Goal: Task Accomplishment & Management: Manage account settings

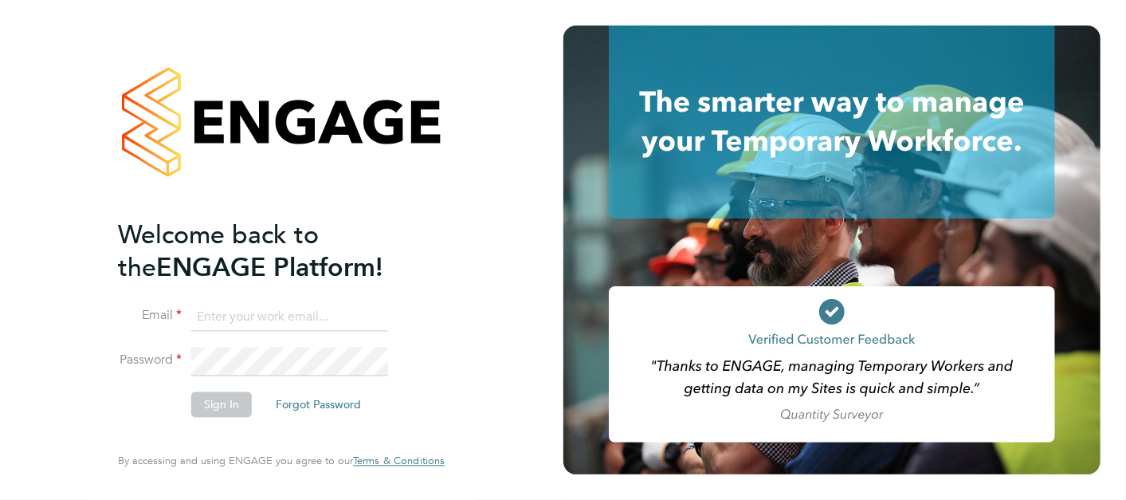
type input "andy.pearce@vistry.co.uk"
click at [236, 408] on button "Sign In" at bounding box center [221, 403] width 61 height 25
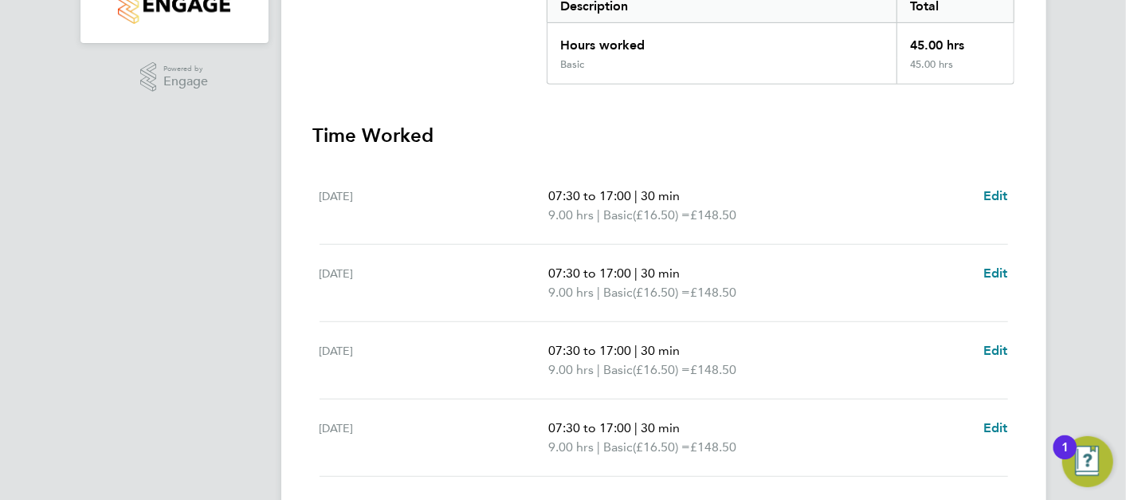
scroll to position [662, 0]
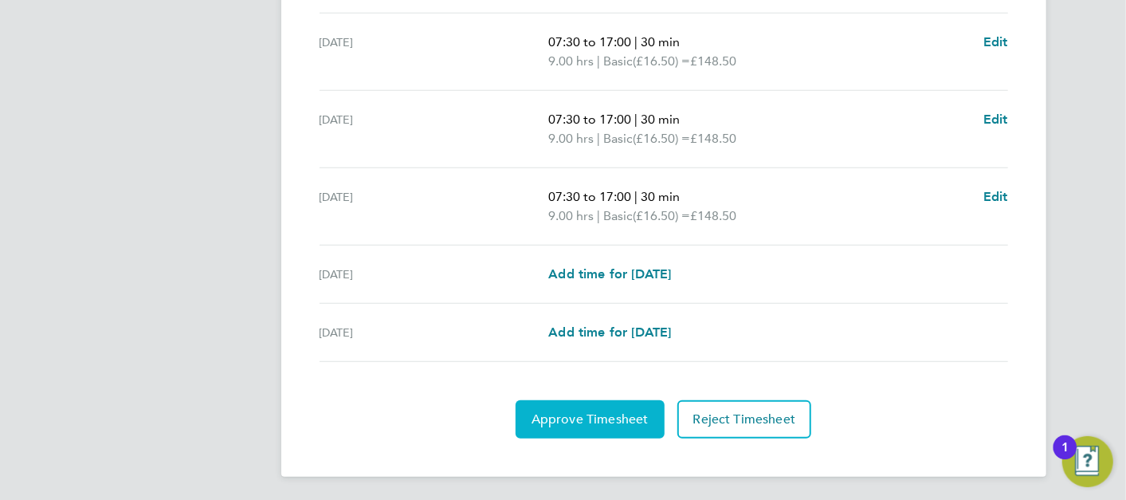
click at [639, 402] on button "Approve Timesheet" at bounding box center [590, 419] width 149 height 38
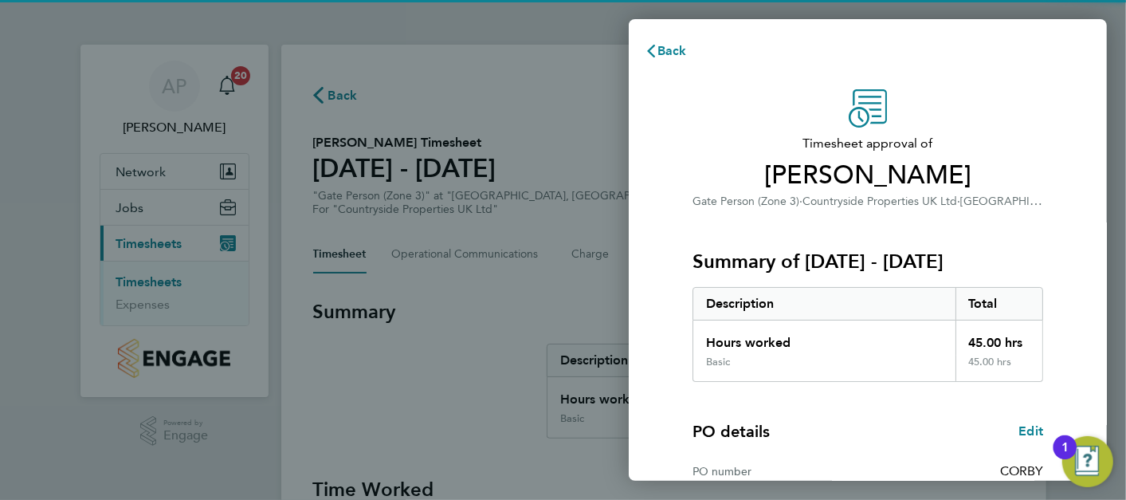
scroll to position [217, 0]
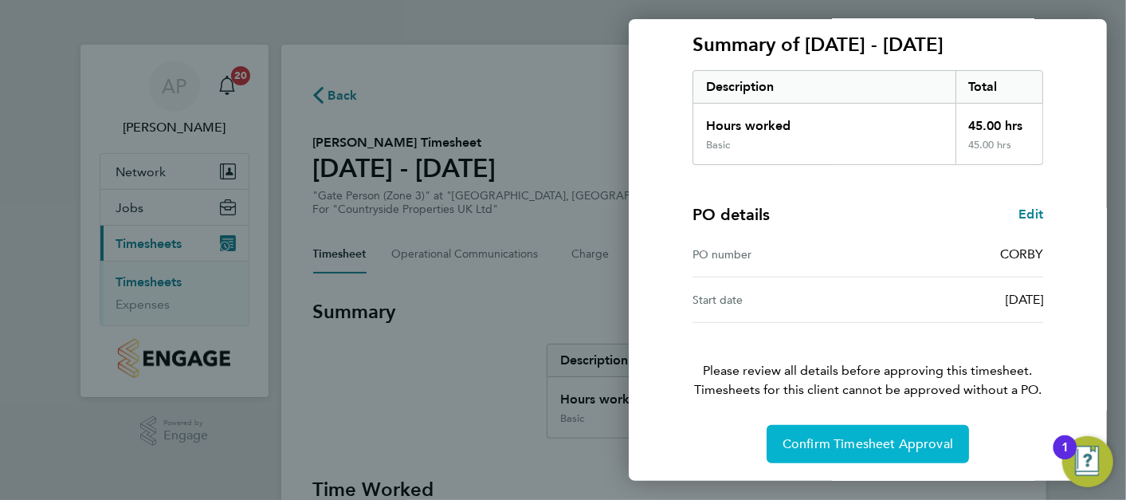
click at [858, 429] on button "Confirm Timesheet Approval" at bounding box center [868, 444] width 202 height 38
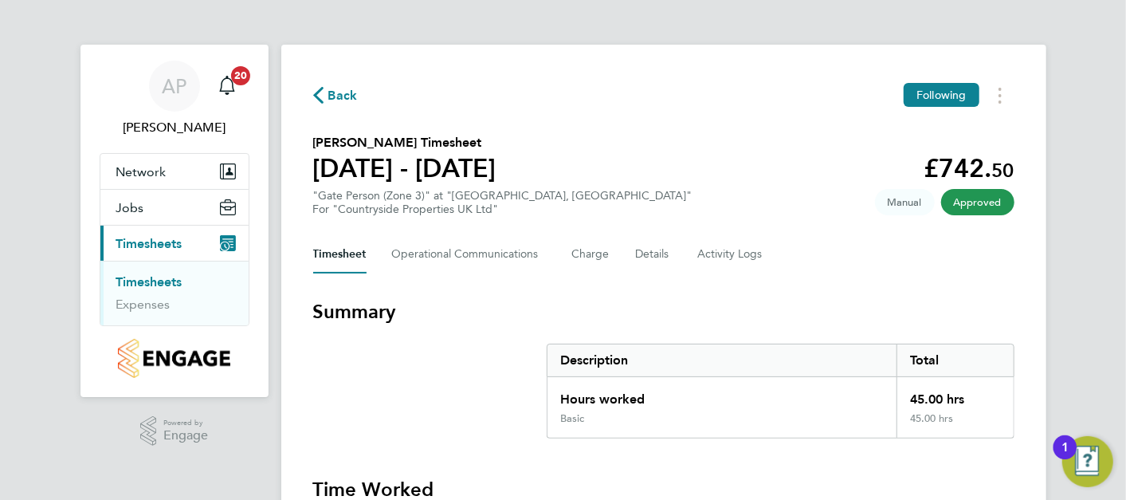
click at [175, 286] on link "Timesheets" at bounding box center [149, 281] width 66 height 15
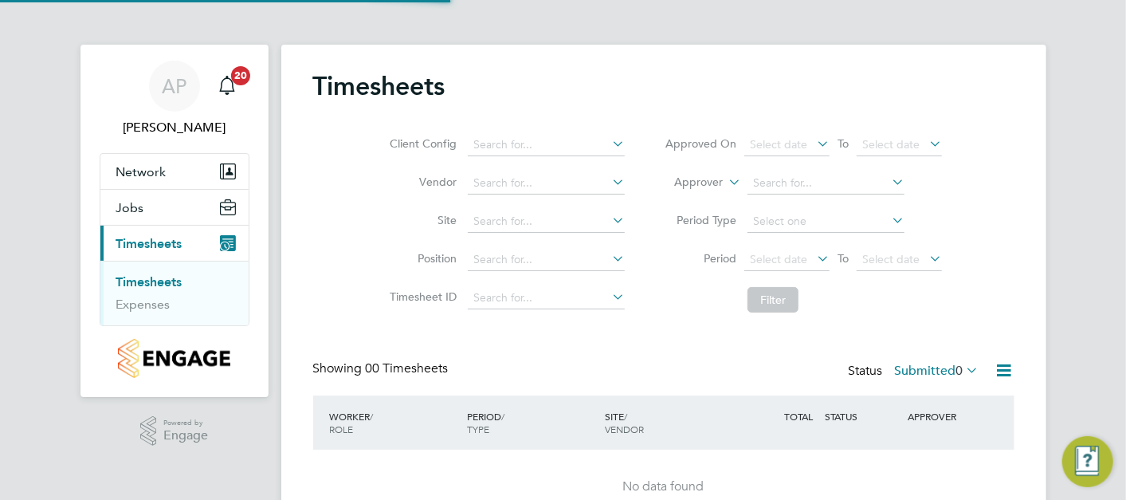
scroll to position [81, 0]
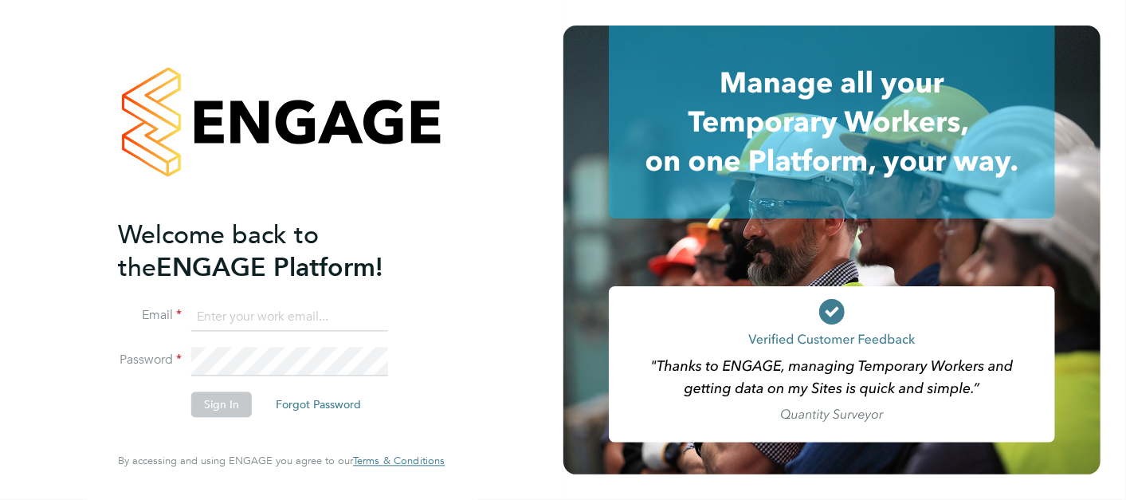
type input "andy.pearce@vistry.co.uk"
click at [196, 405] on button "Sign In" at bounding box center [221, 403] width 61 height 25
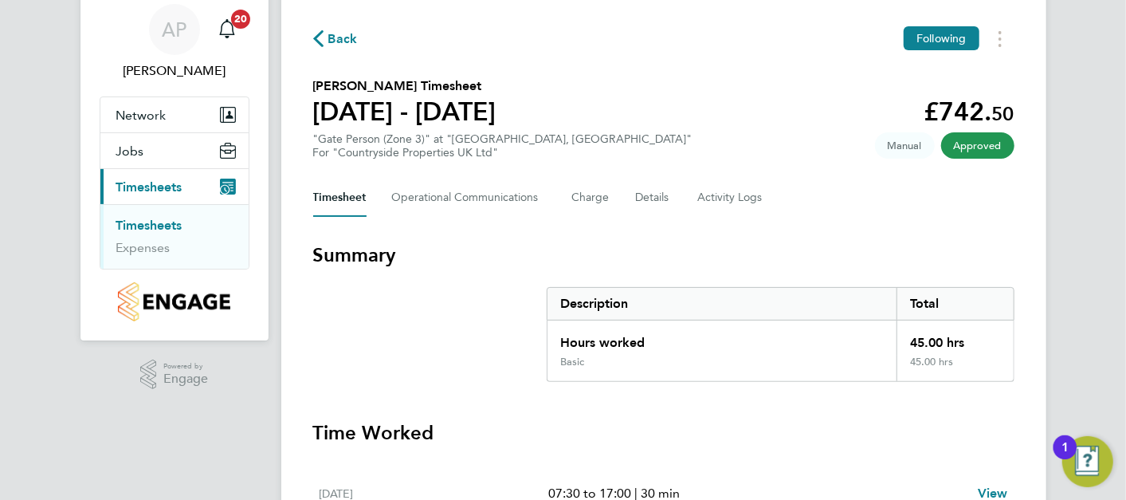
scroll to position [54, 0]
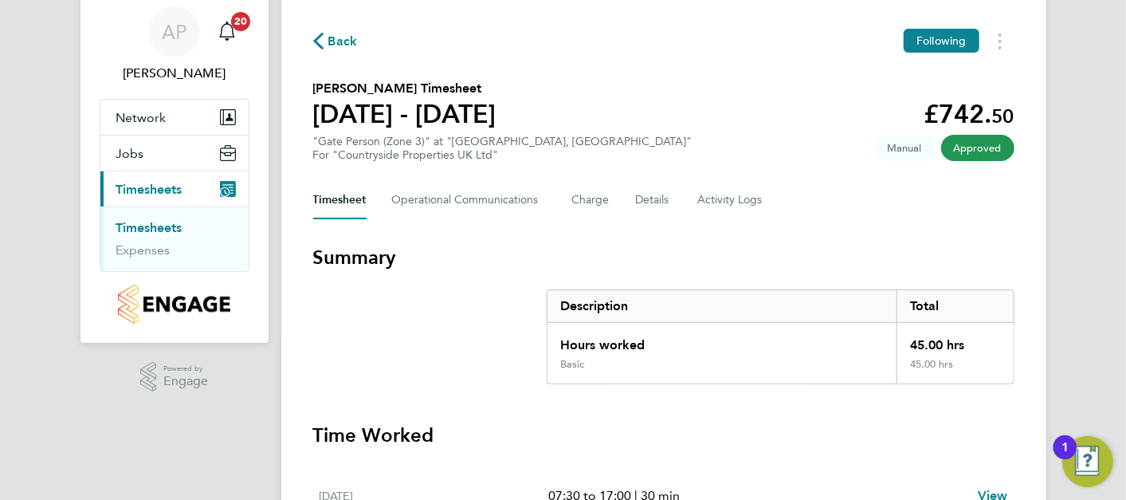
click at [166, 232] on link "Timesheets" at bounding box center [149, 227] width 66 height 15
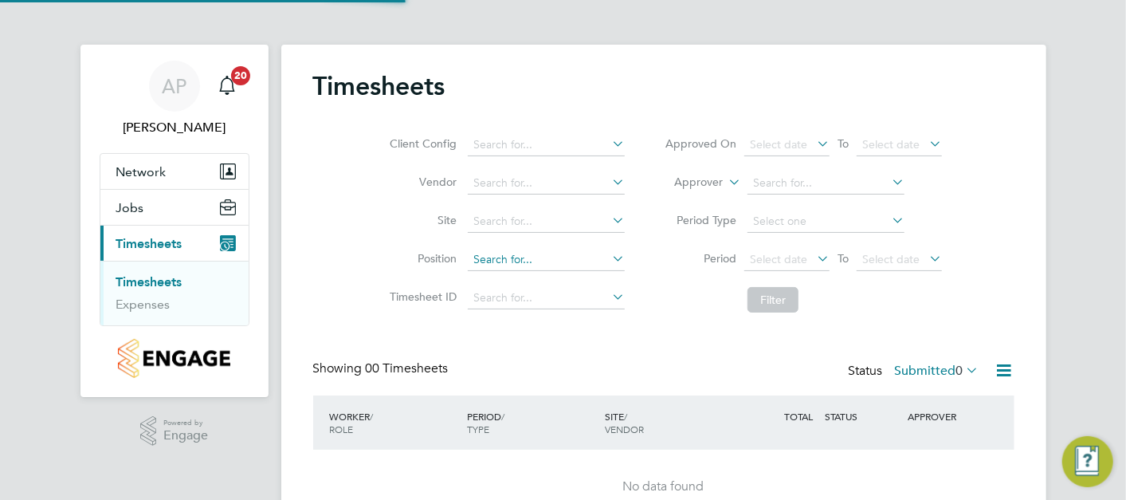
scroll to position [81, 0]
